Goal: Task Accomplishment & Management: Manage account settings

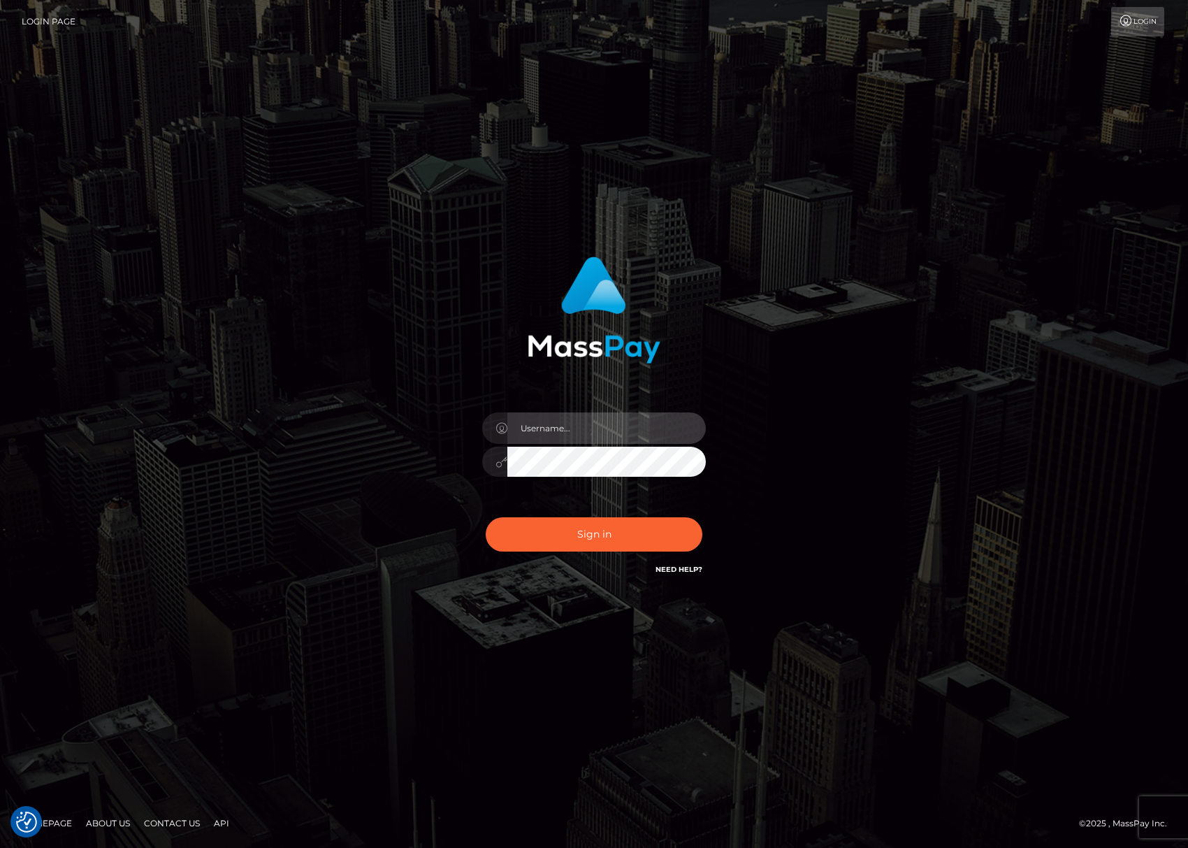
type input "Joyce.Silversocial"
click at [580, 537] on button "Sign in" at bounding box center [594, 534] width 217 height 34
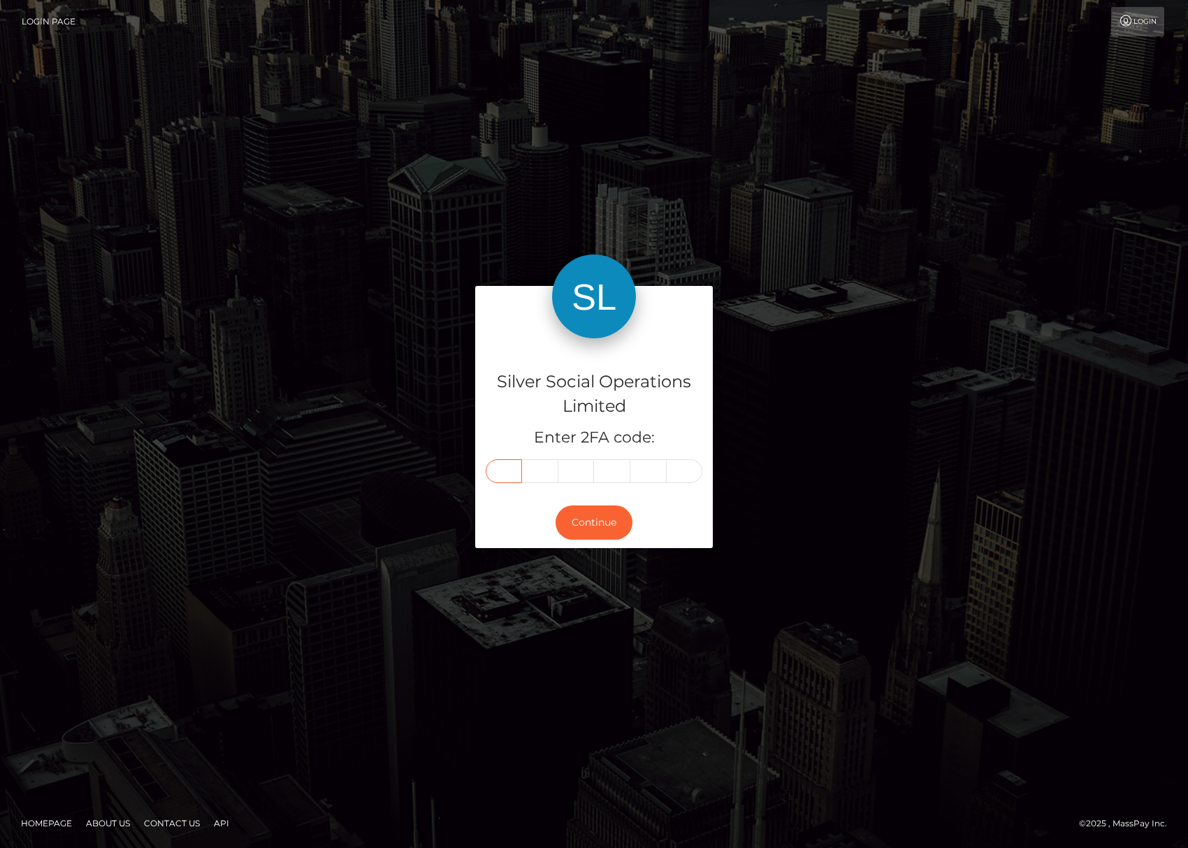
click at [500, 474] on input "text" at bounding box center [504, 471] width 36 height 24
type input "5"
type input "8"
type input "5"
type input "8"
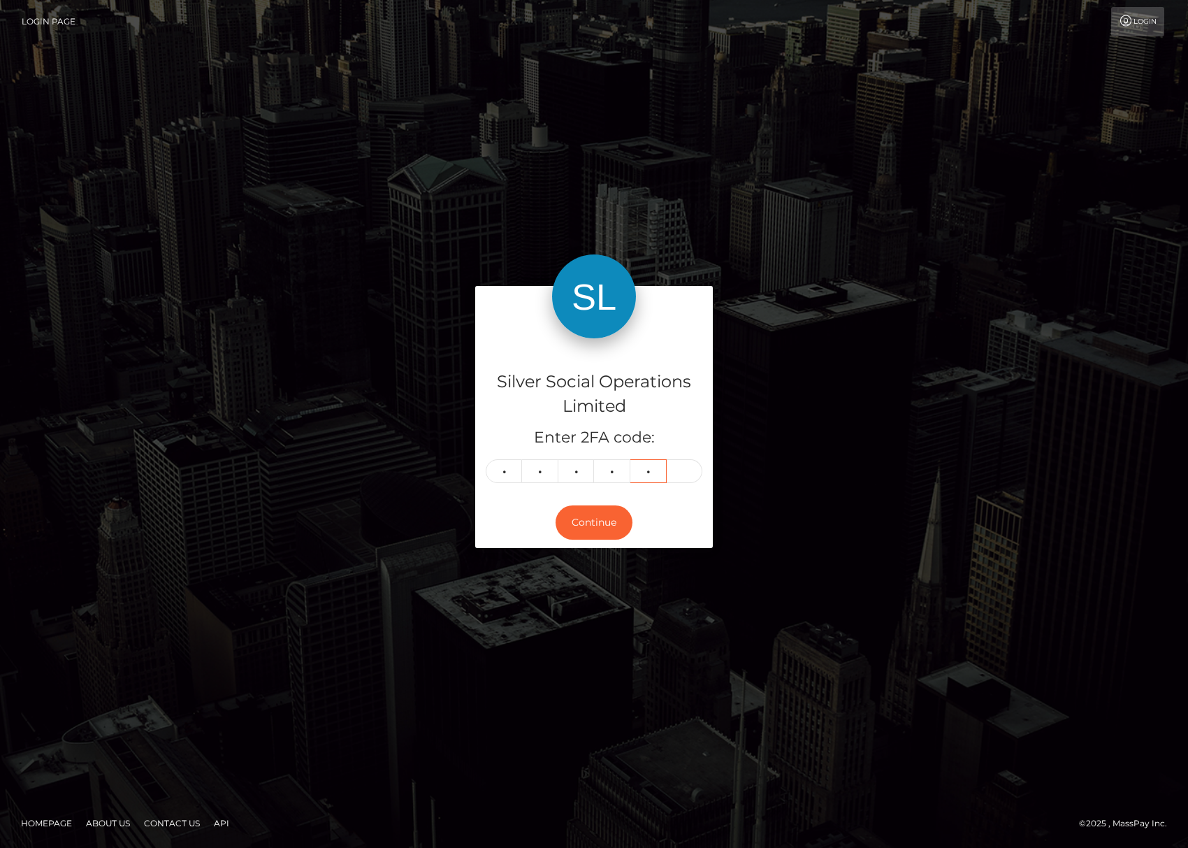
type input "9"
type input "1"
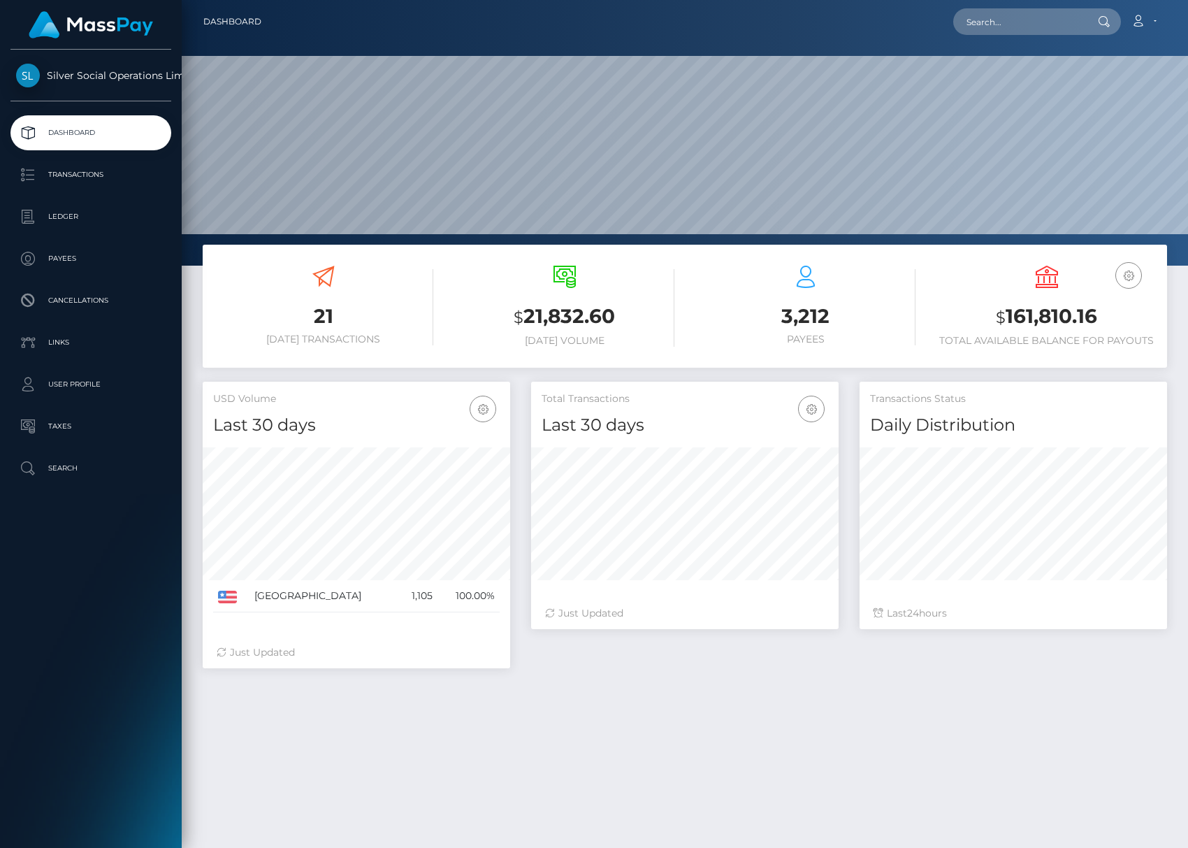
scroll to position [247, 308]
drag, startPoint x: 990, startPoint y: 323, endPoint x: 1164, endPoint y: 319, distance: 174.1
click at [1164, 319] on div "USD Balance $ 161,810.16 Total Available Balance for Payouts" at bounding box center [1046, 308] width 241 height 106
copy h3 "$ 161,810.16"
